Goal: Task Accomplishment & Management: Use online tool/utility

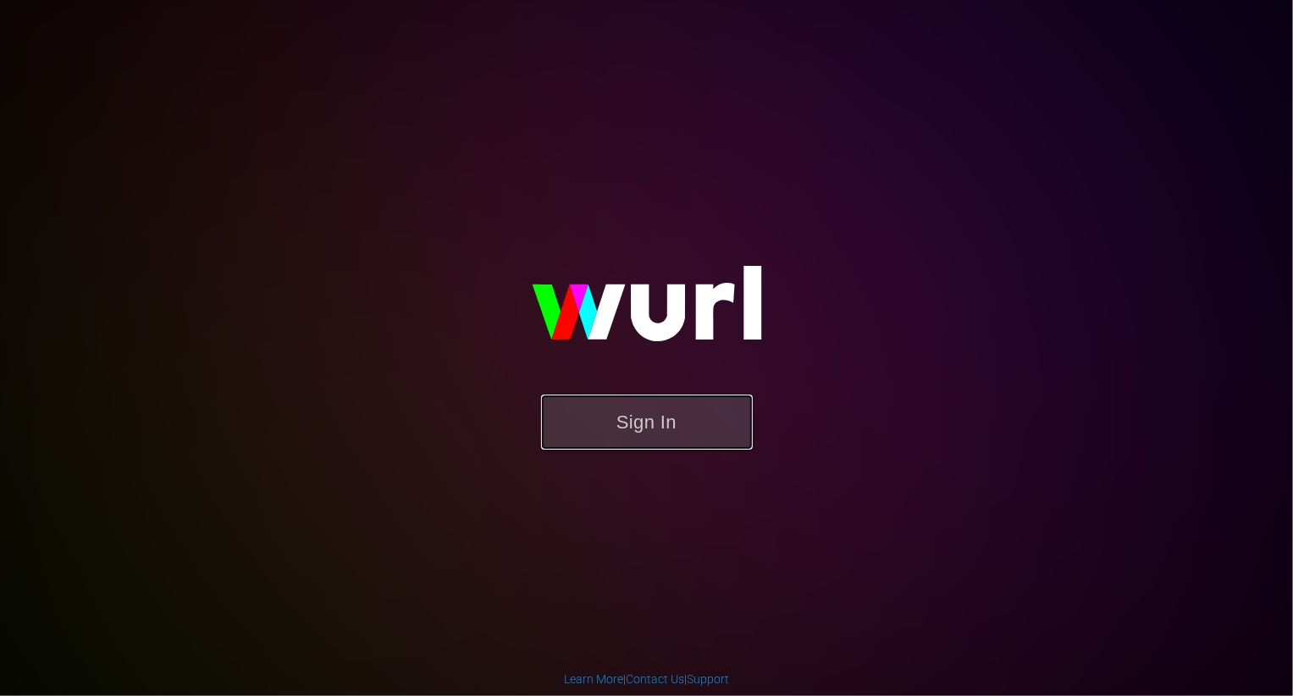
click at [614, 434] on button "Sign In" at bounding box center [647, 422] width 212 height 55
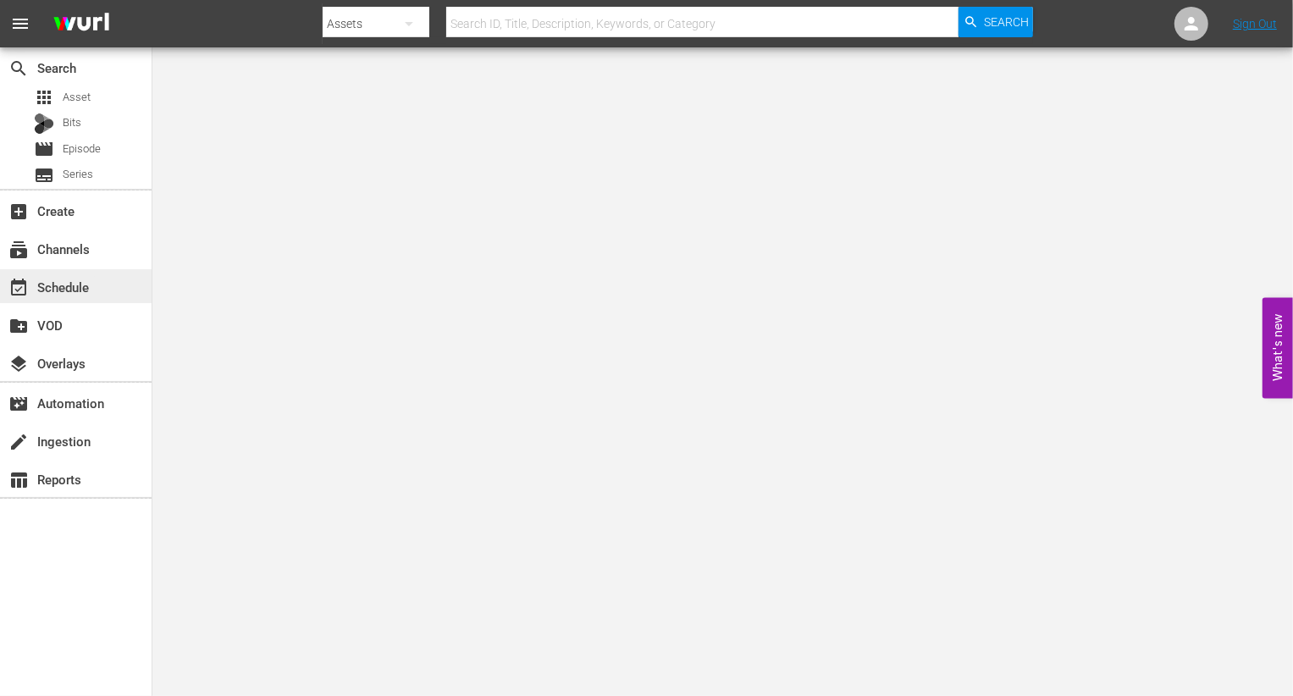
click at [83, 278] on div "event_available Schedule" at bounding box center [47, 284] width 95 height 15
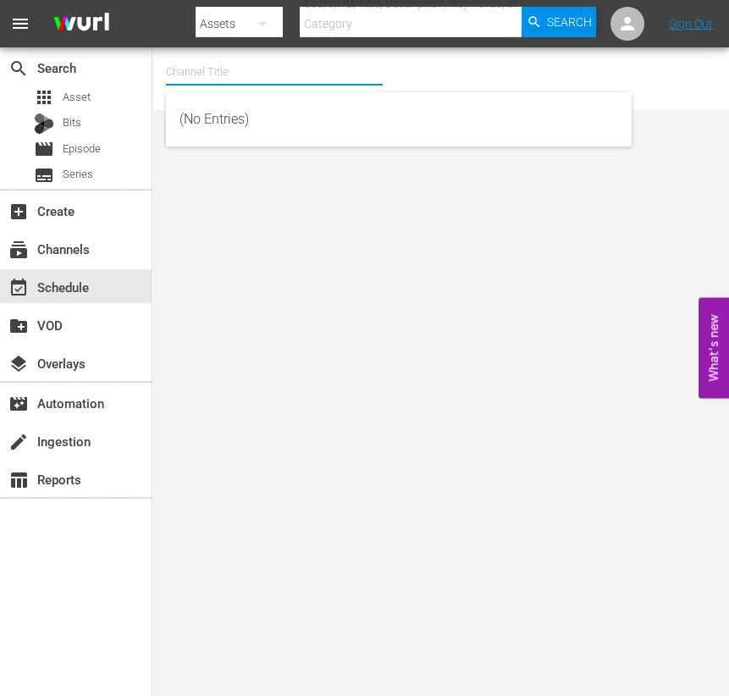
click at [193, 75] on input "text" at bounding box center [274, 72] width 217 height 41
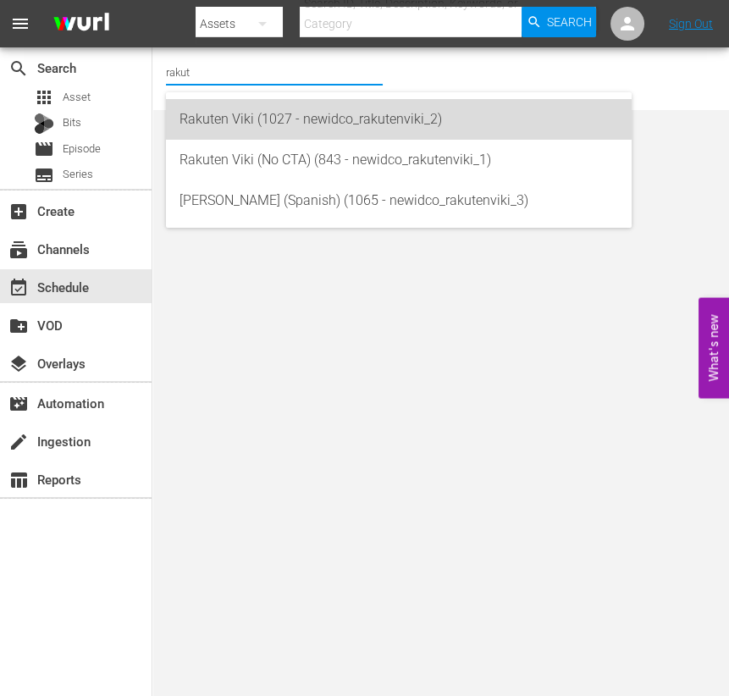
click at [263, 126] on div "Rakuten Viki (1027 - newidco_rakutenviki_2)" at bounding box center [399, 119] width 439 height 41
type input "Rakuten Viki (1027 - newidco_rakutenviki_2)"
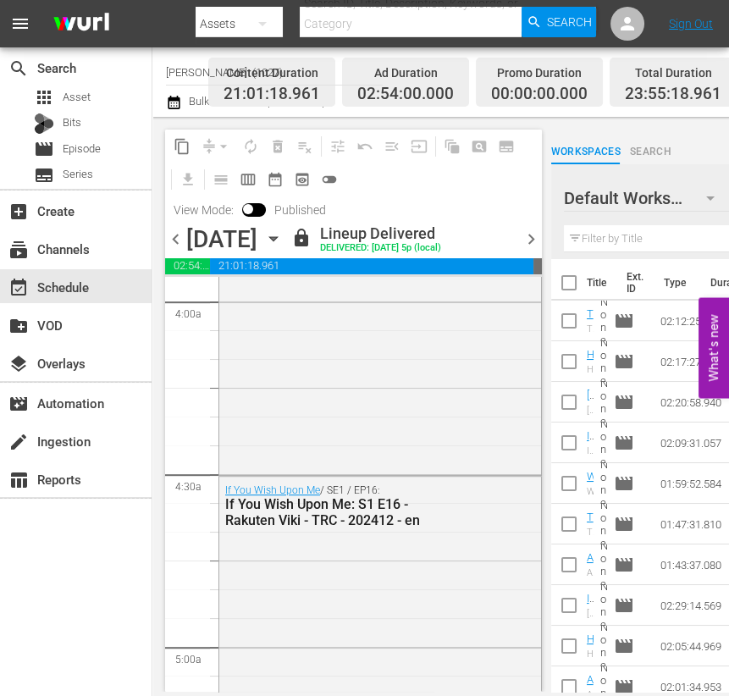
scroll to position [1762, 0]
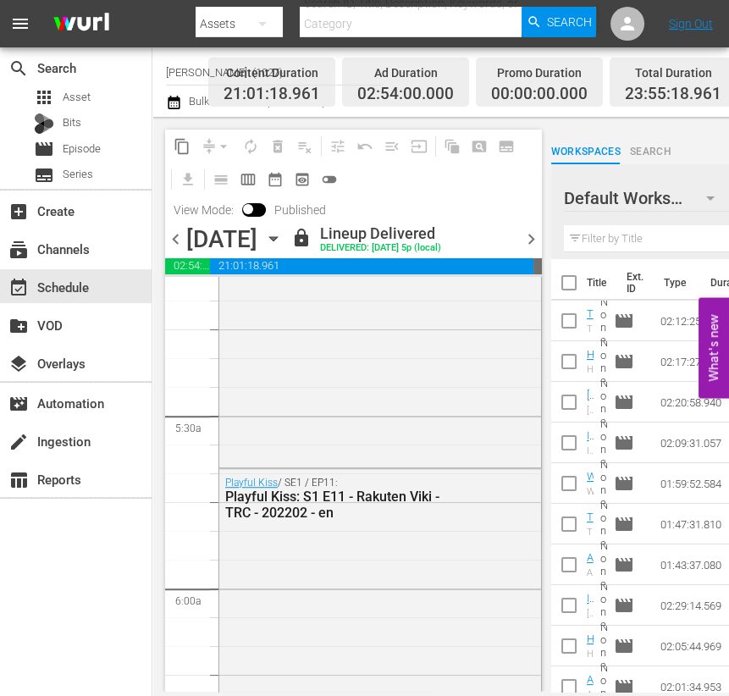
click at [529, 246] on span "chevron_right" at bounding box center [531, 239] width 21 height 21
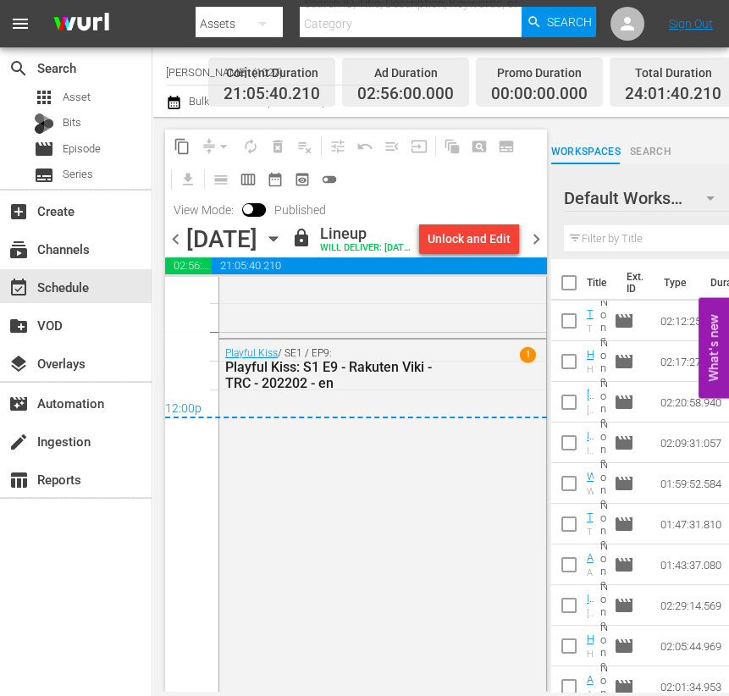
scroll to position [8237, 0]
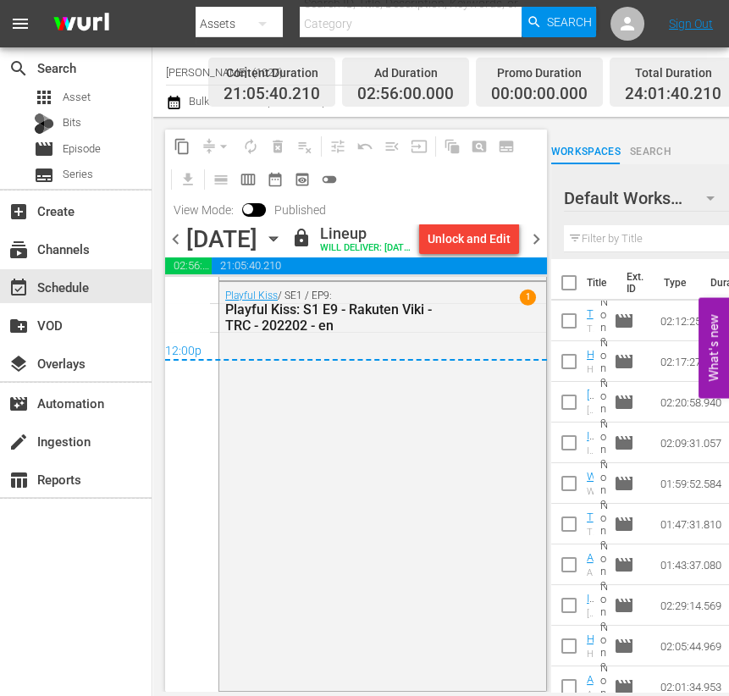
click at [534, 250] on span "chevron_right" at bounding box center [536, 239] width 21 height 21
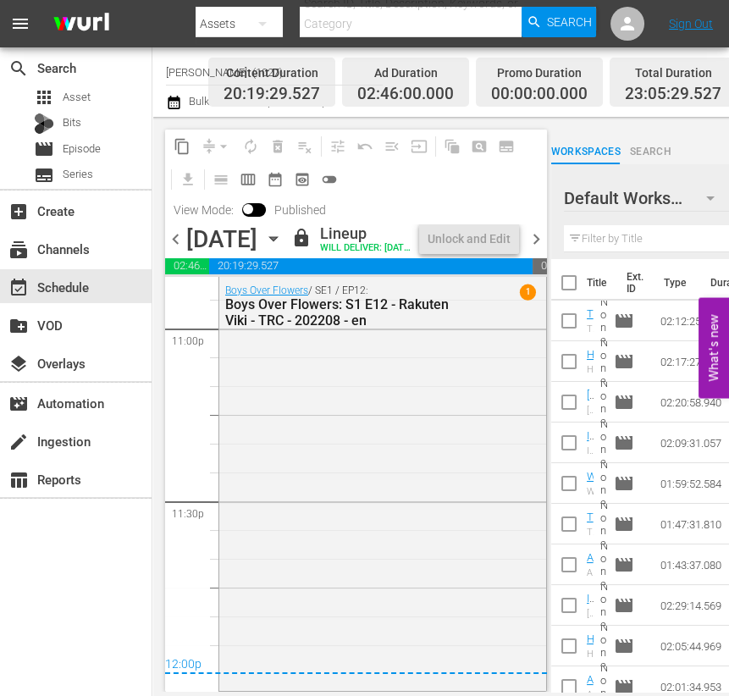
scroll to position [7923, 0]
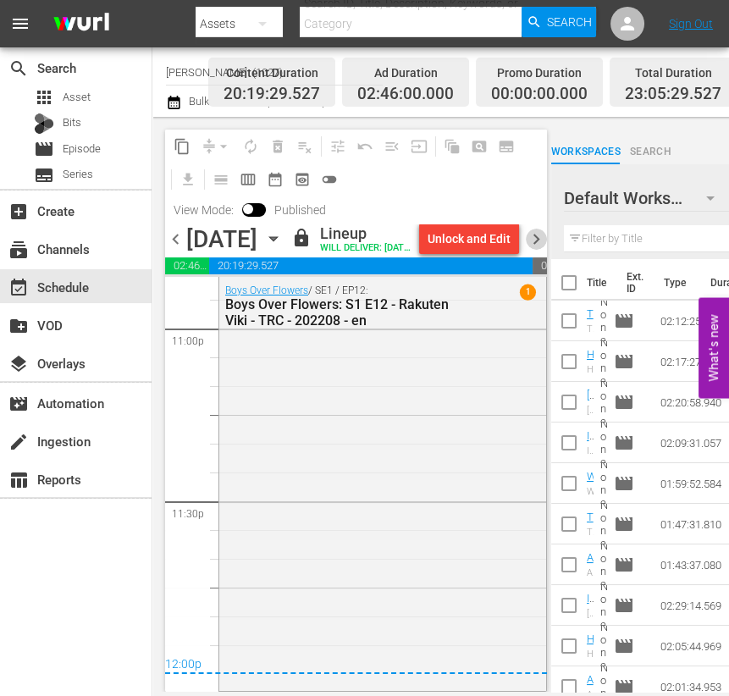
click at [534, 243] on span "chevron_right" at bounding box center [536, 239] width 21 height 21
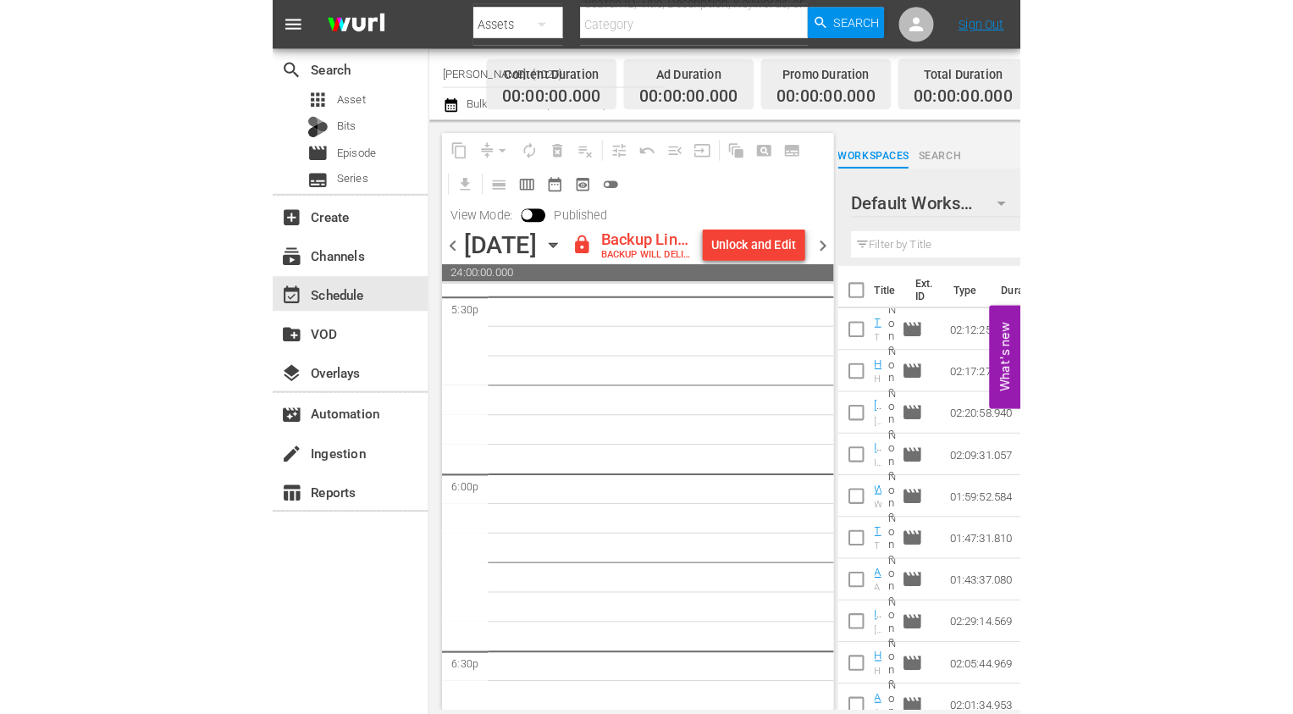
scroll to position [5924, 0]
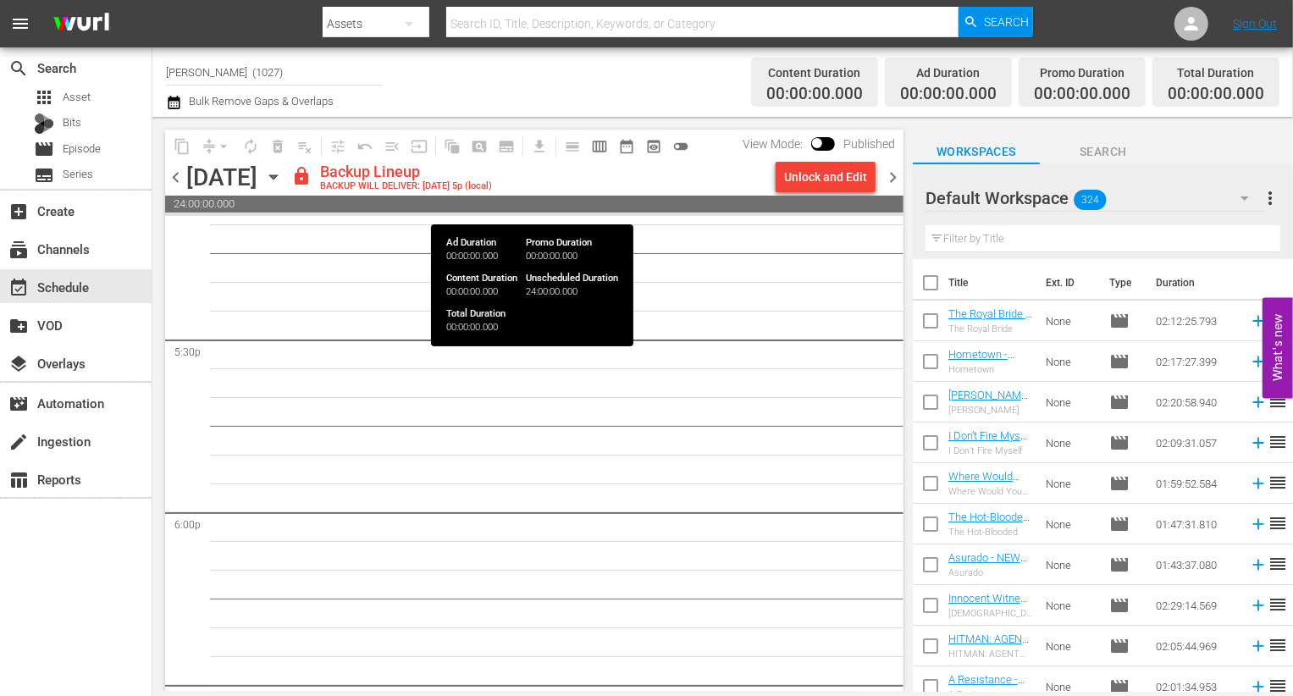
click at [818, 191] on div "chevron_left [DATE] [DATE] lock Backup Lineup BACKUP WILL DELIVER: [DATE] 5p (l…" at bounding box center [534, 179] width 739 height 33
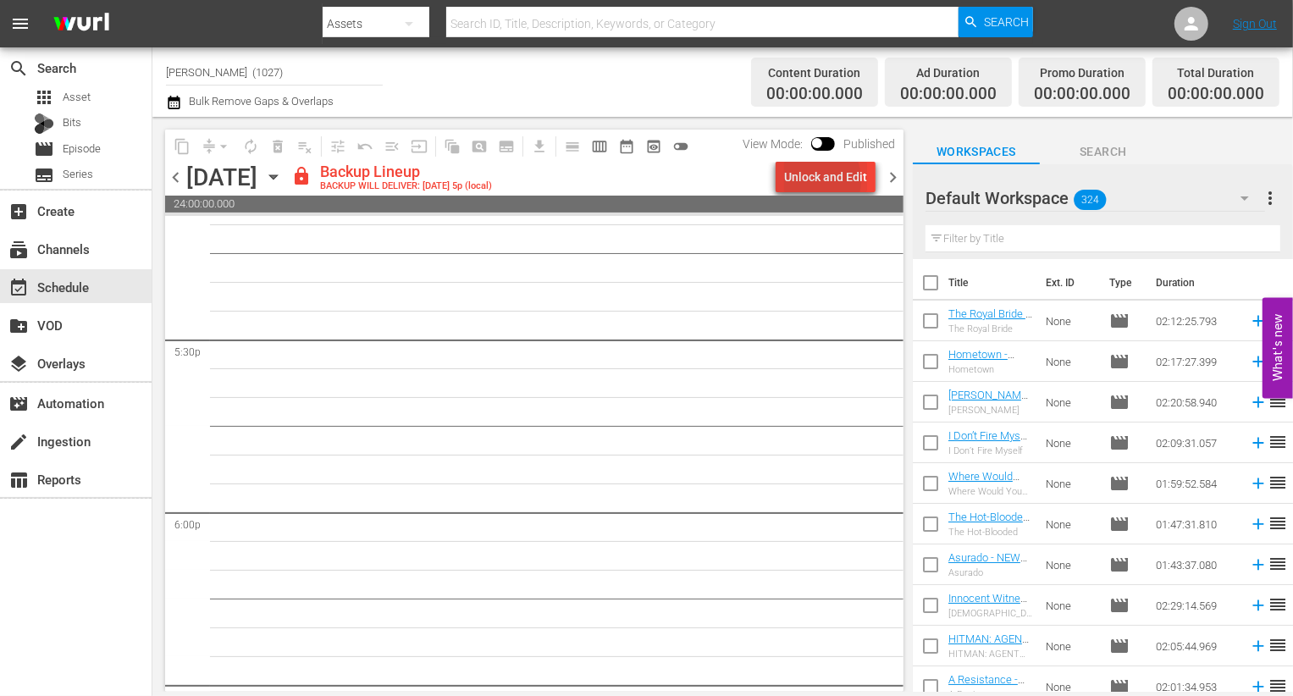
click at [813, 180] on div "Unlock and Edit" at bounding box center [825, 177] width 83 height 30
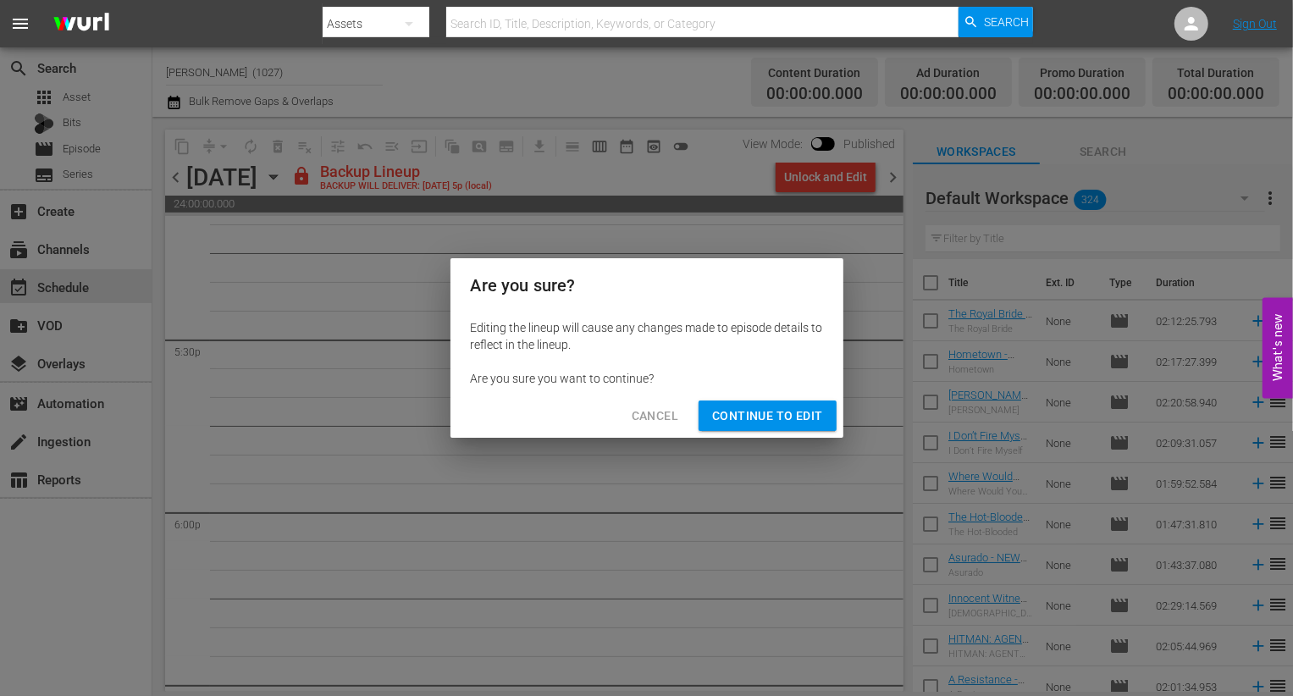
click at [773, 421] on span "Continue to Edit" at bounding box center [767, 416] width 110 height 21
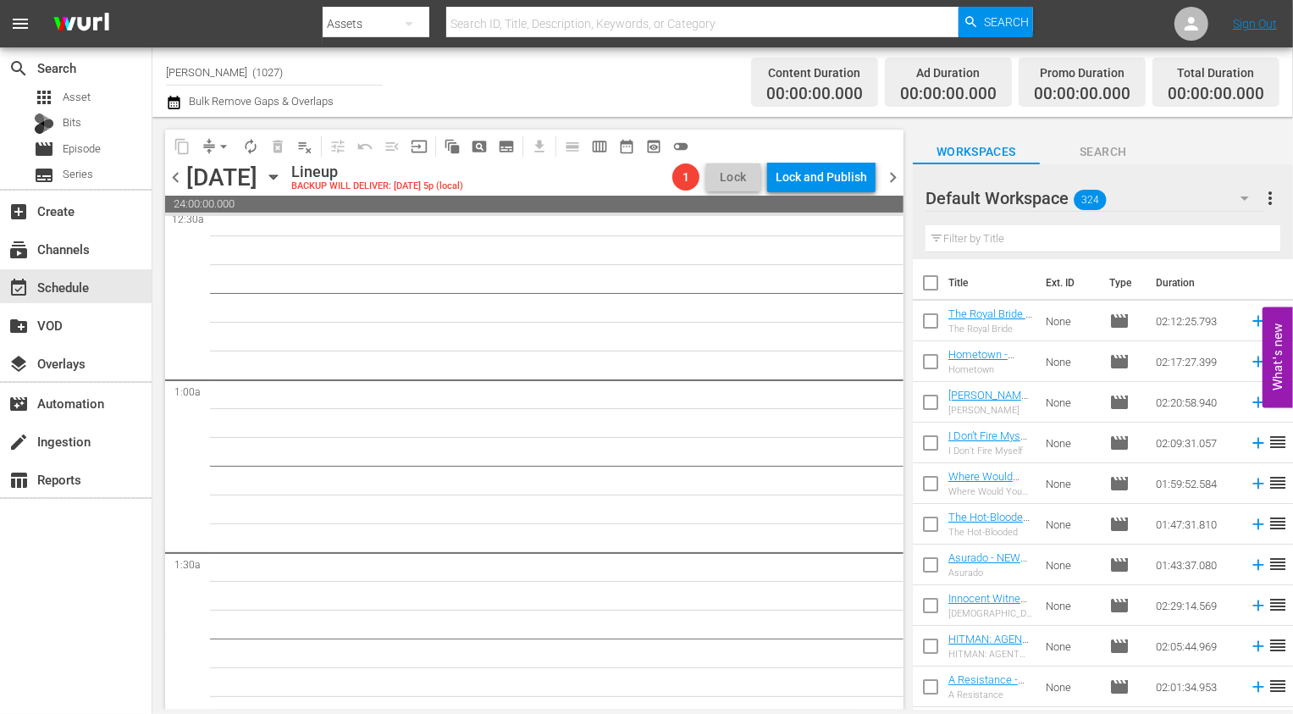
scroll to position [0, 0]
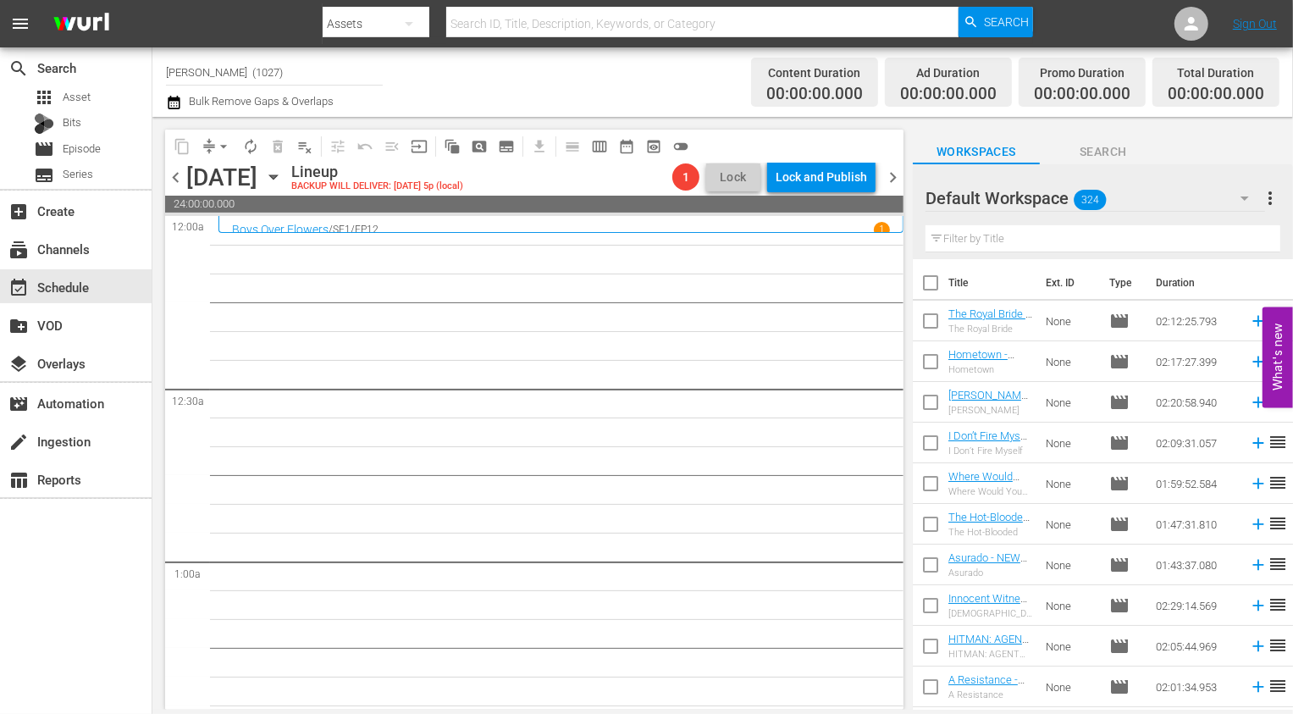
click at [1155, 187] on div "Default Workspace 324" at bounding box center [1096, 197] width 340 height 47
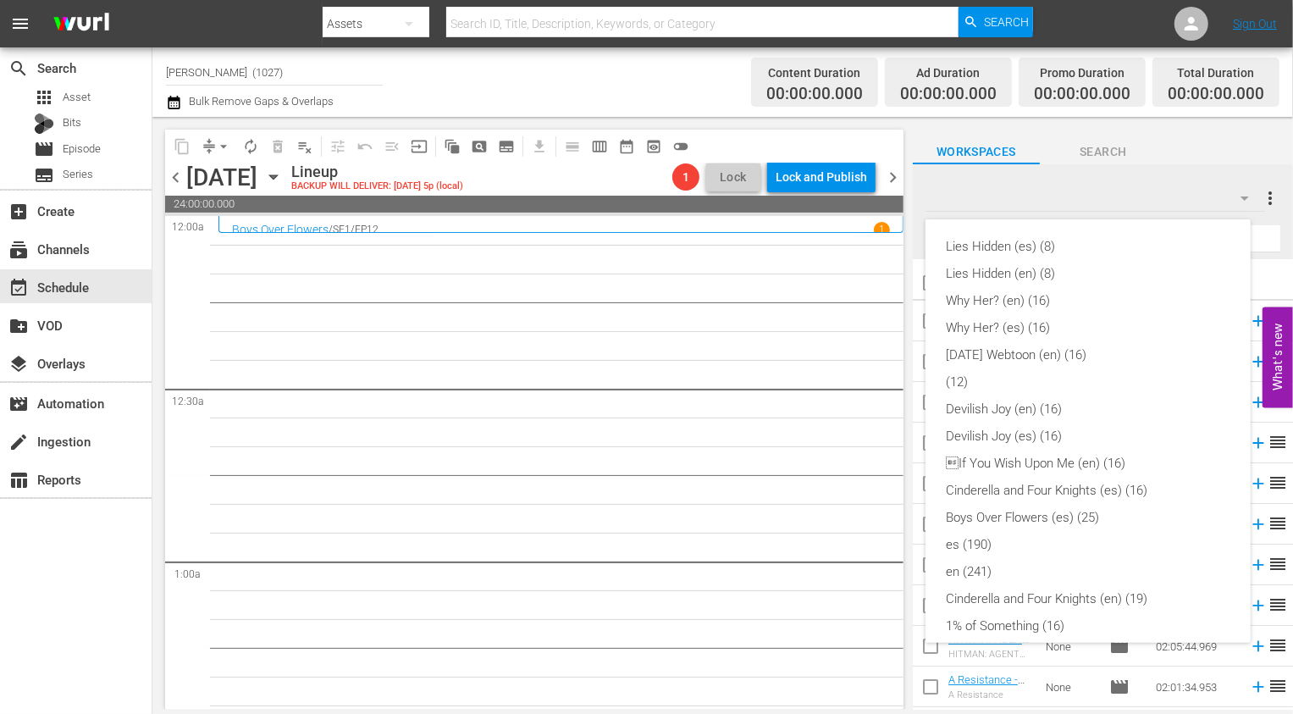
click at [774, 243] on div "Lies Hidden (es) (8) Lies Hidden (en) (8) Why Her? (en) (16) Why Her? (es) (16)…" at bounding box center [646, 357] width 1293 height 714
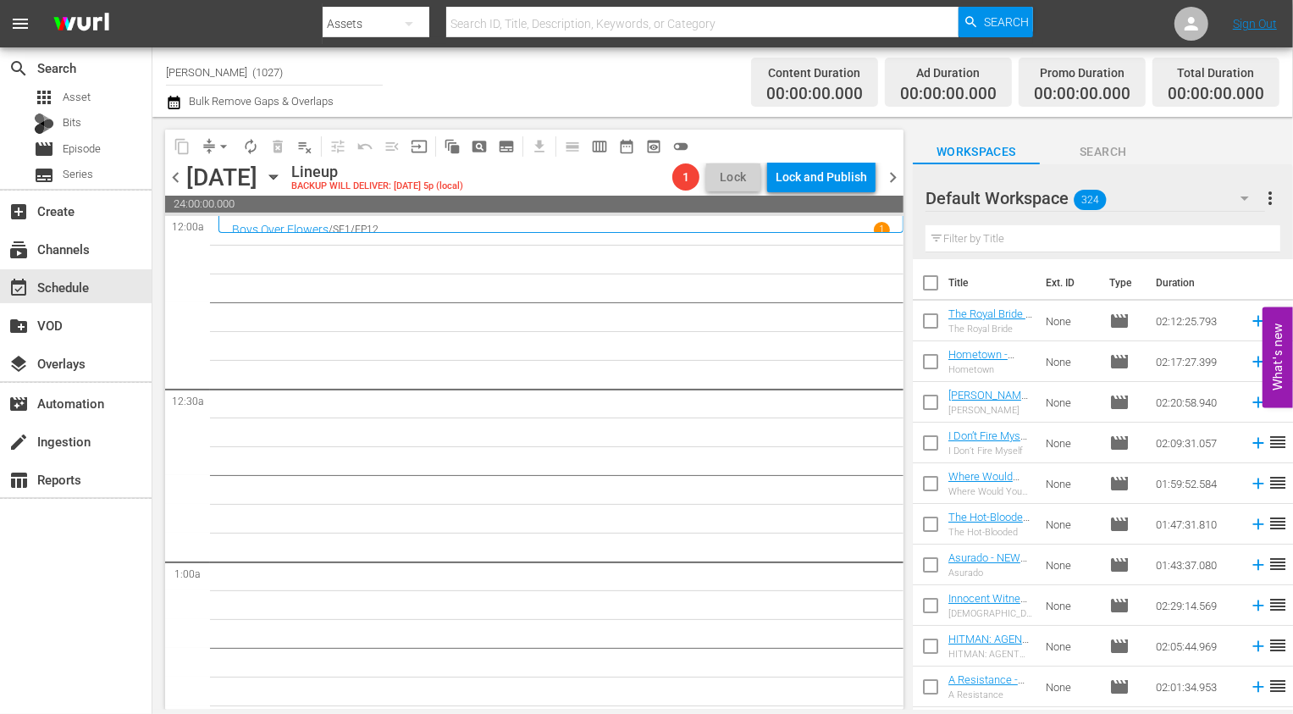
scroll to position [417, 0]
click at [1061, 242] on input "text" at bounding box center [1103, 238] width 355 height 27
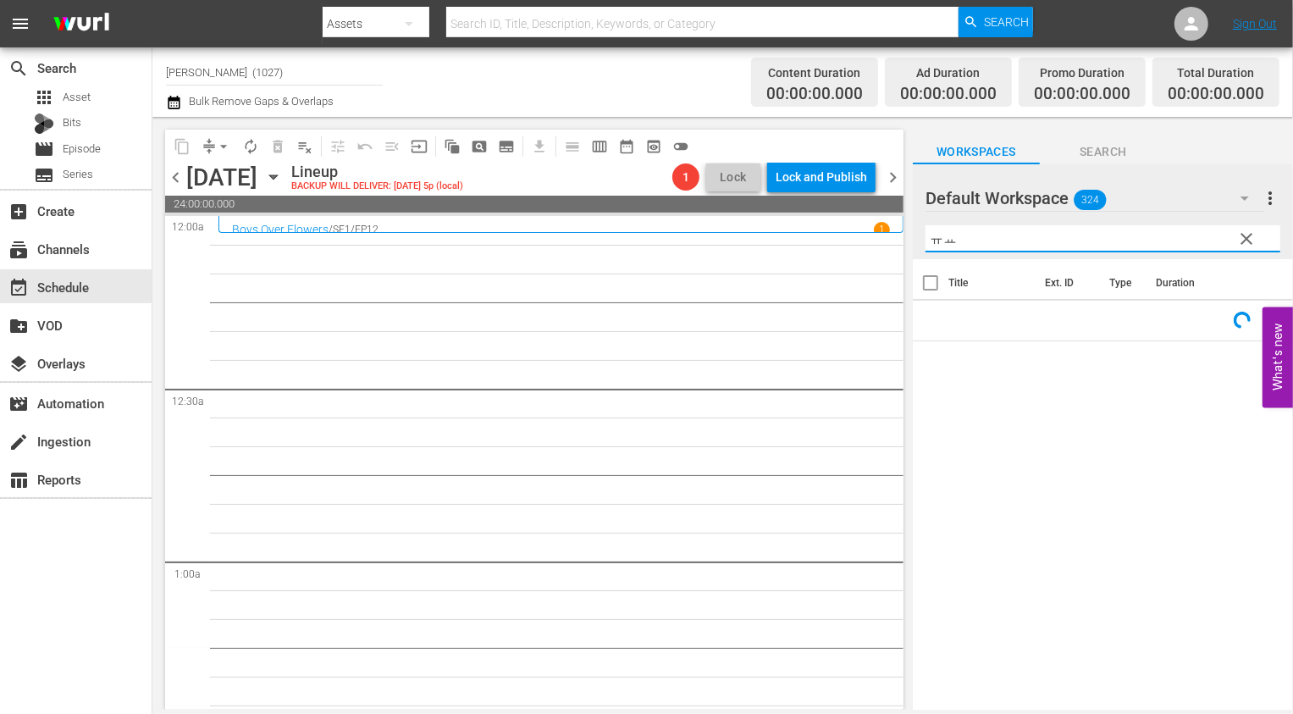
type input "ㅠ"
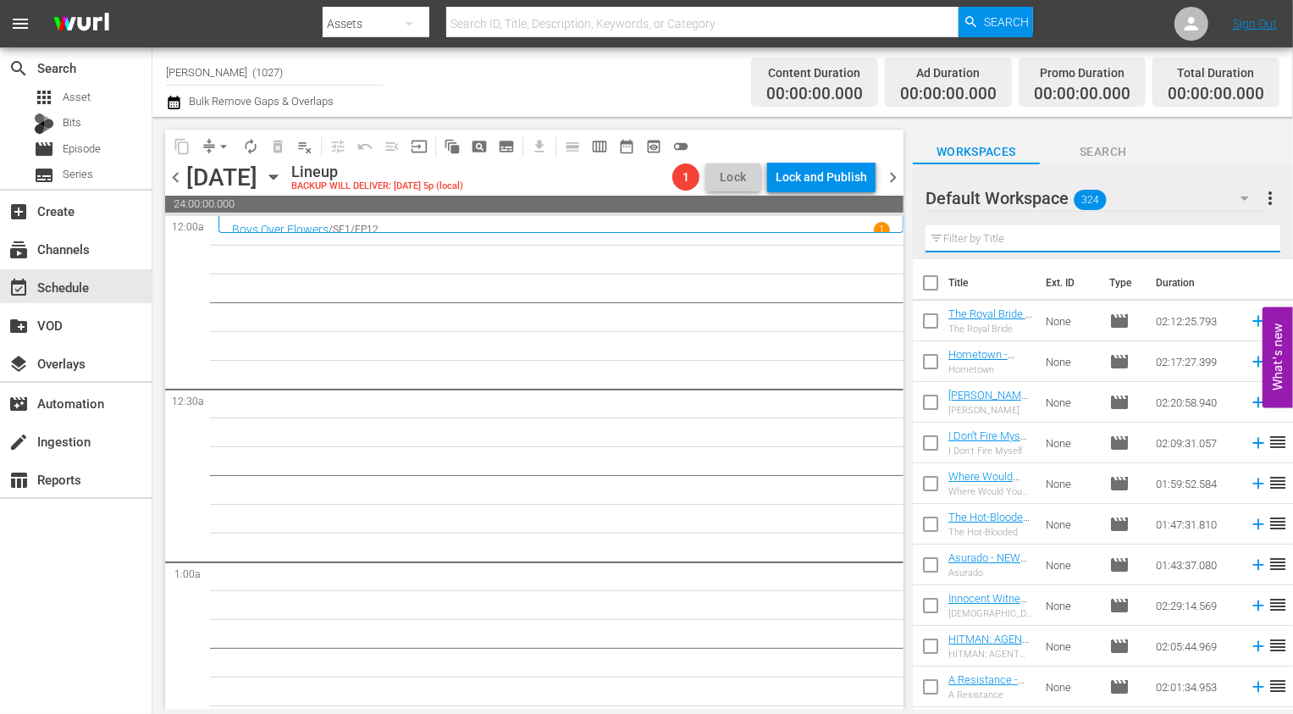
click at [1132, 196] on div "Default Workspace 324" at bounding box center [1096, 197] width 340 height 47
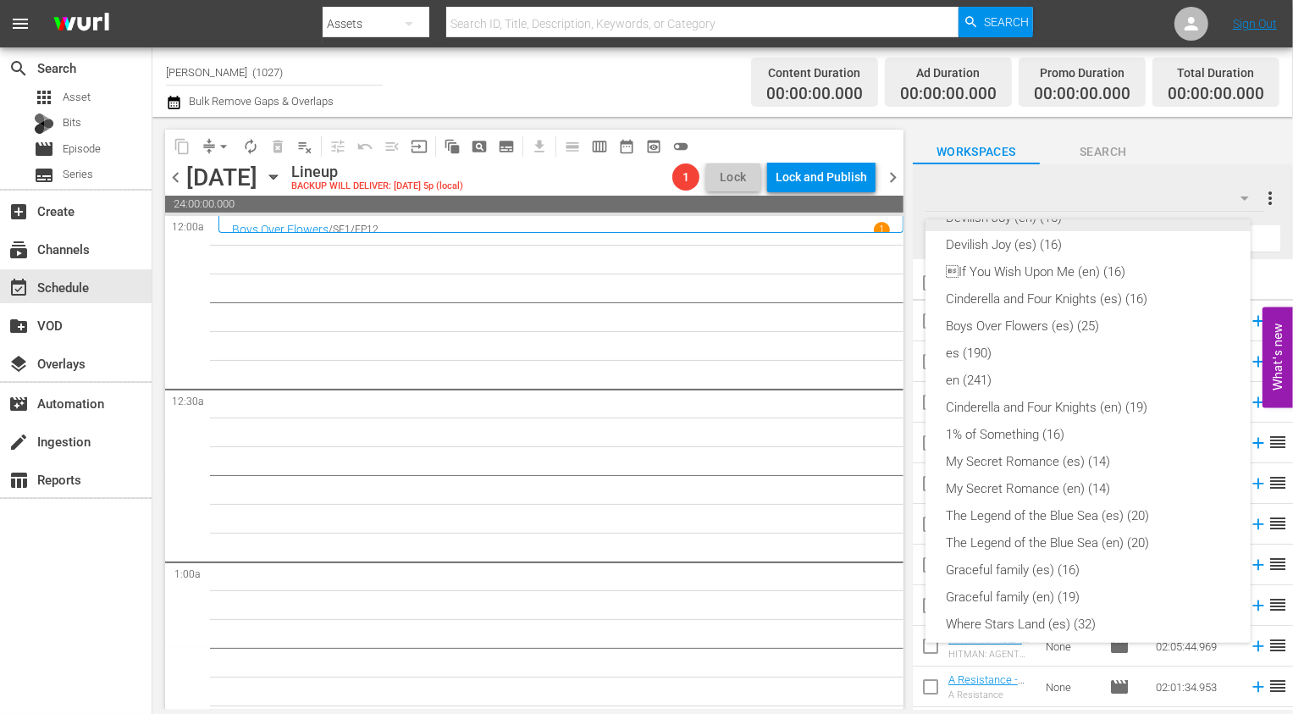
scroll to position [0, 0]
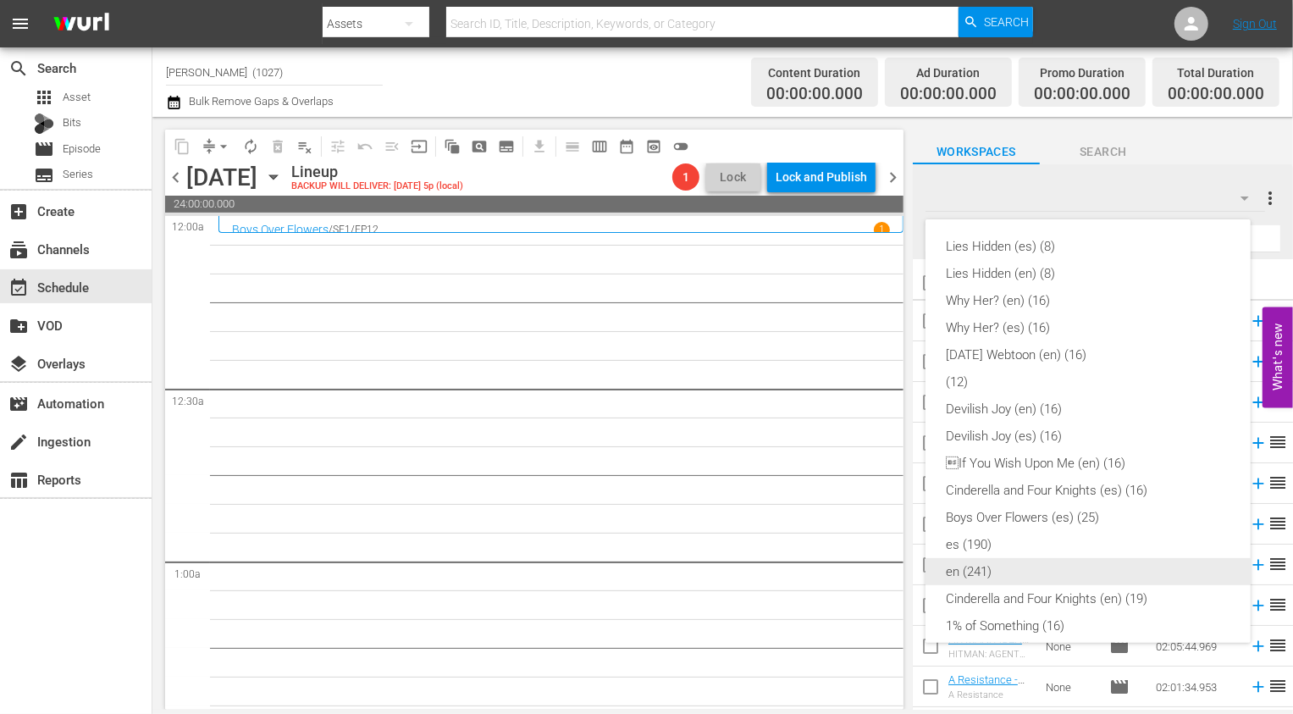
click at [996, 565] on div "en (241)" at bounding box center [1088, 571] width 285 height 27
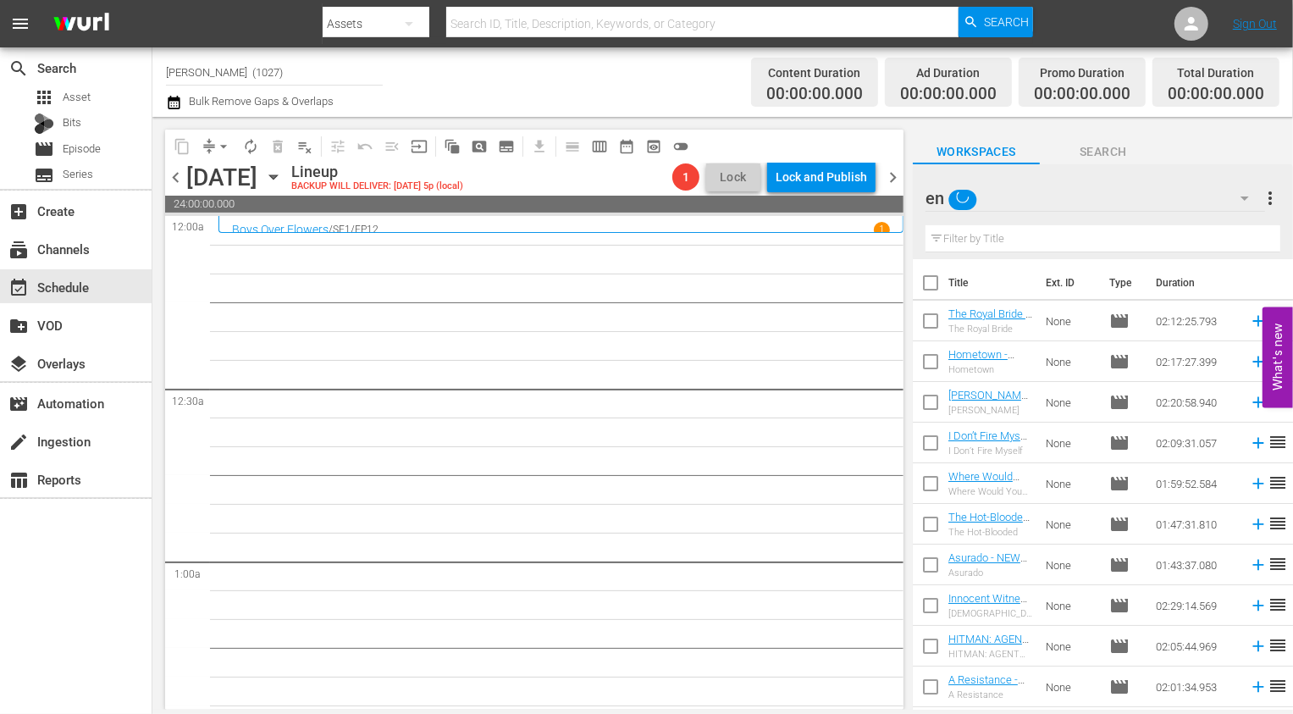
scroll to position [140, 0]
click at [1123, 230] on input "text" at bounding box center [1103, 238] width 355 height 27
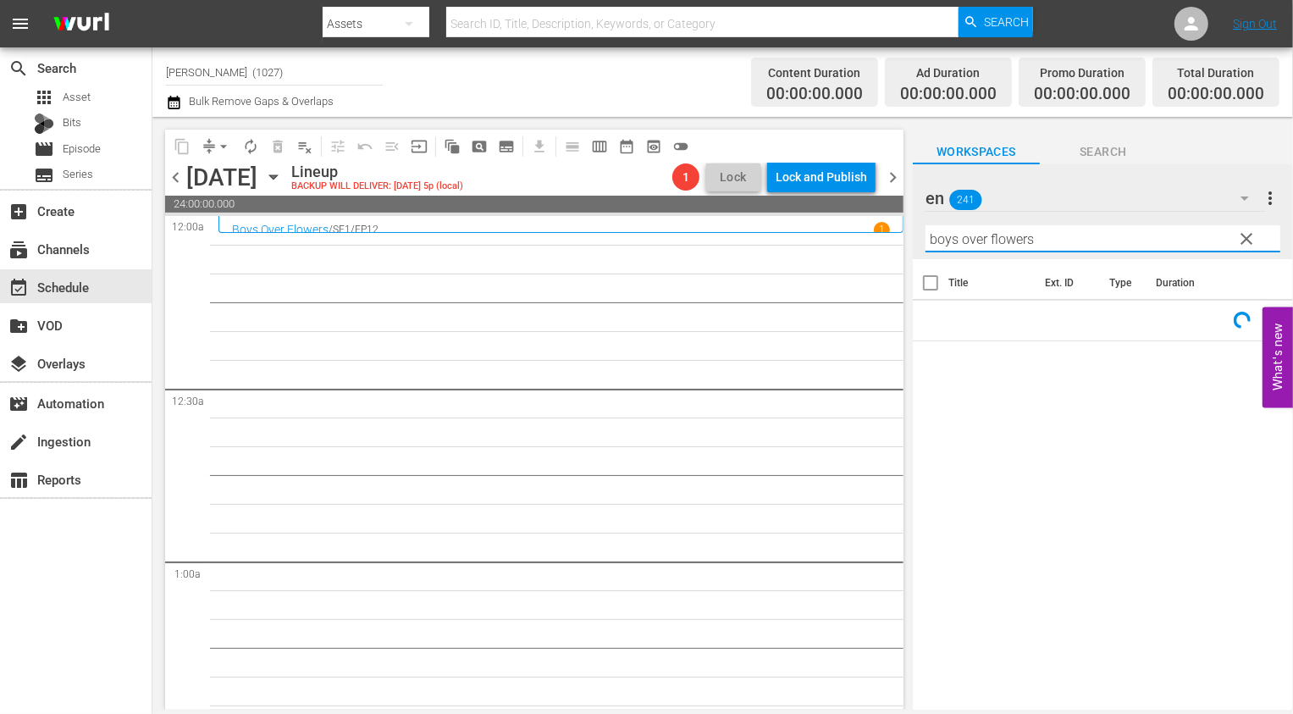
type input "boys over flowers"
